Goal: Navigation & Orientation: Find specific page/section

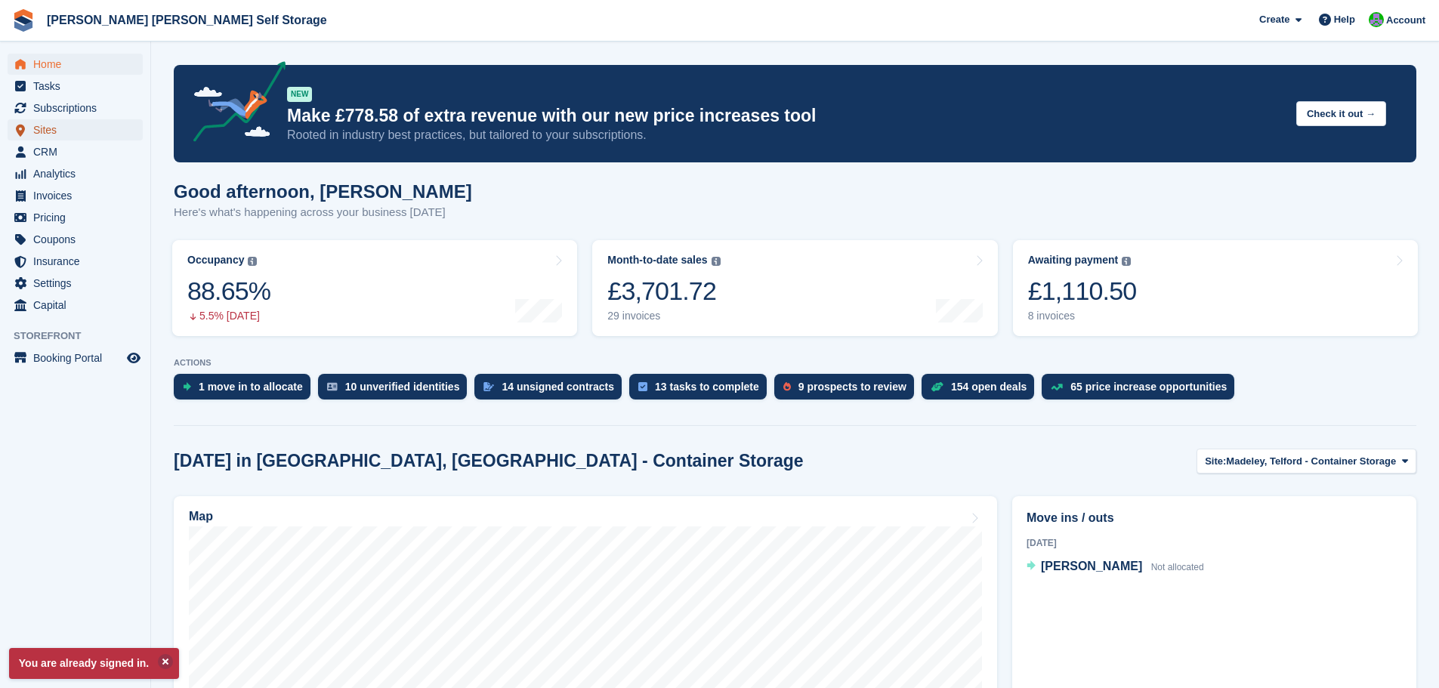
click at [44, 135] on span "Sites" at bounding box center [78, 129] width 91 height 21
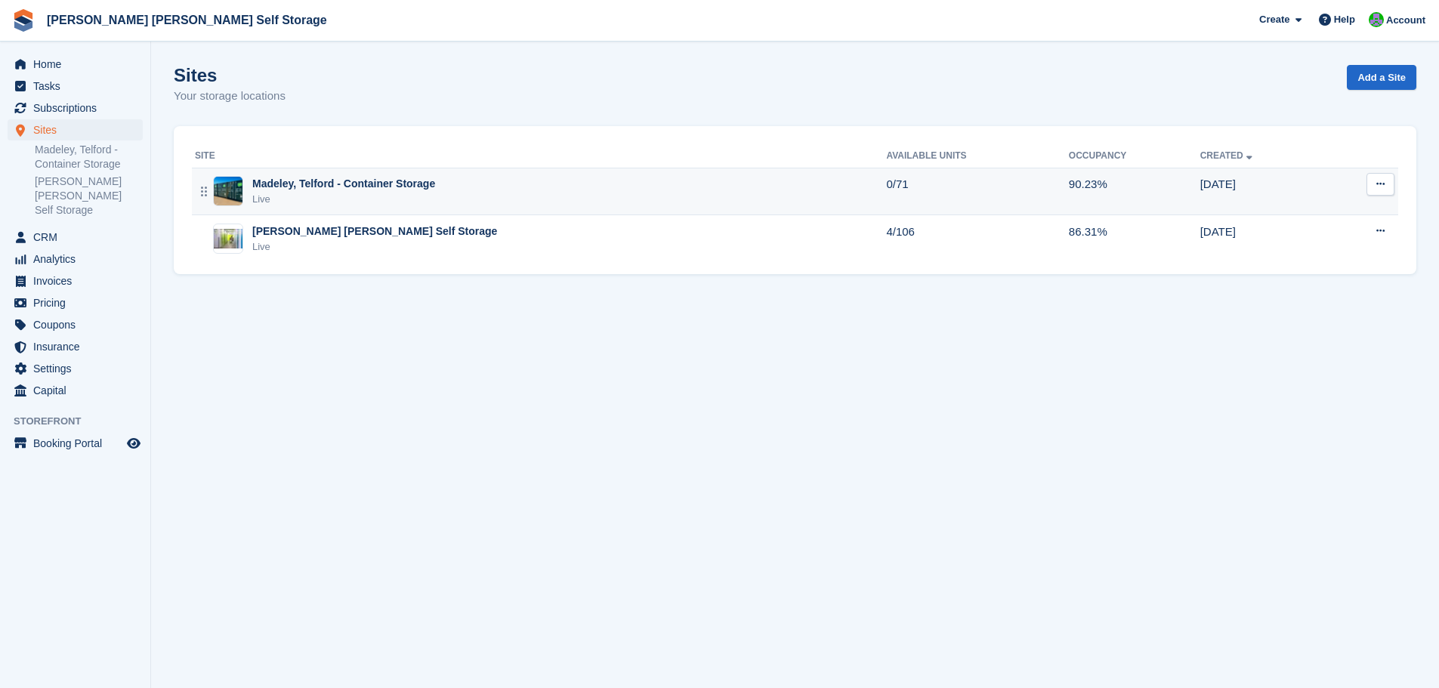
click at [397, 178] on div "Madeley, Telford - Container Storage" at bounding box center [343, 184] width 183 height 16
